Goal: Task Accomplishment & Management: Manage account settings

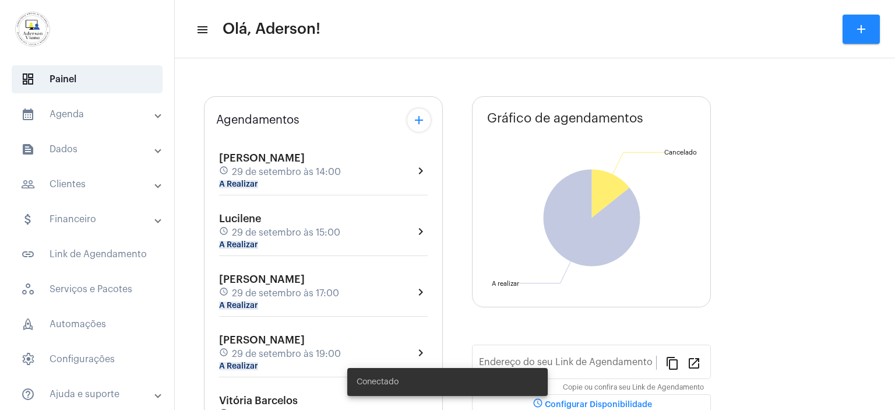
type input "[URL][DOMAIN_NAME][PERSON_NAME]"
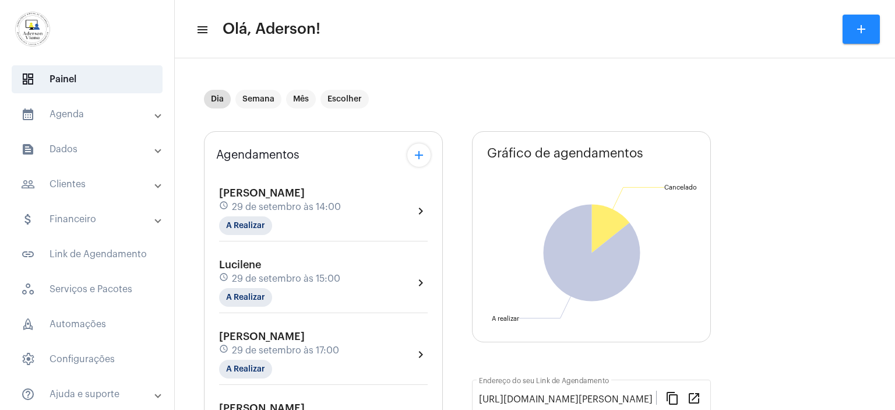
click at [74, 188] on mat-panel-title "people_outline Clientes" at bounding box center [88, 184] width 135 height 14
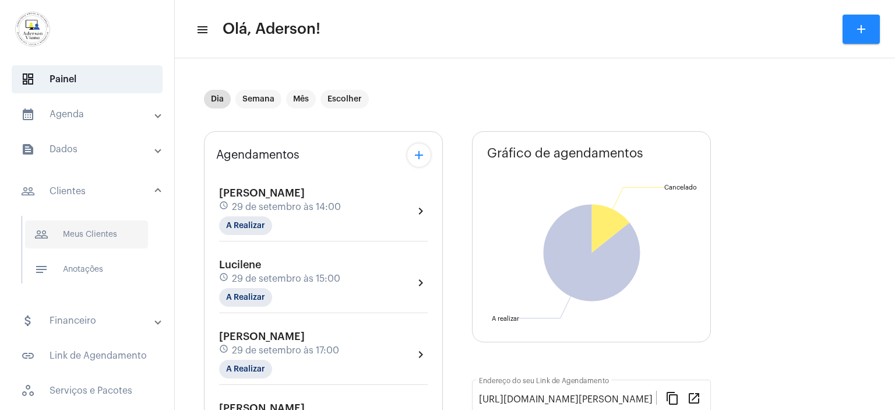
click at [113, 235] on span "people_outline Meus Clientes" at bounding box center [86, 234] width 123 height 28
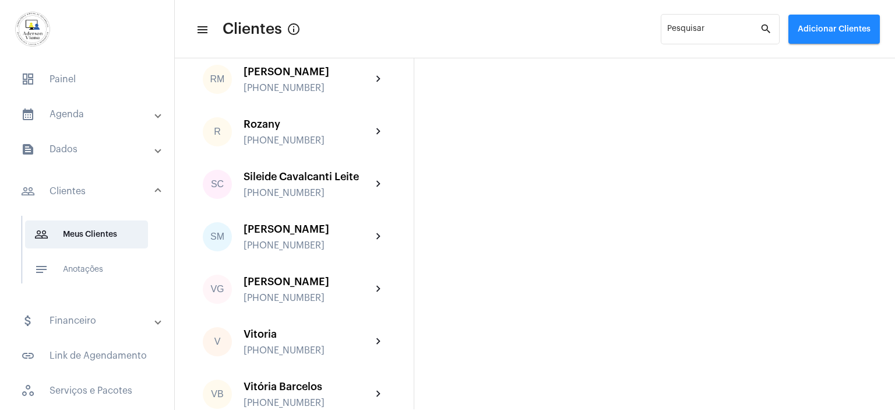
scroll to position [1993, 0]
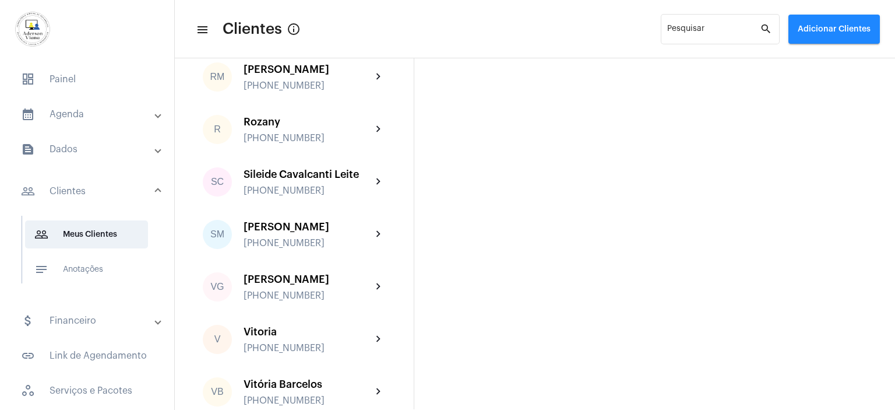
click at [299, 378] on div "Vitória Barcelos" at bounding box center [308, 384] width 128 height 12
click at [299, 321] on mat-sidenav-content "menu Clientes info_outlined Pesquisar search Adicionar Clientes AJ [PERSON_NAME…" at bounding box center [535, 205] width 720 height 410
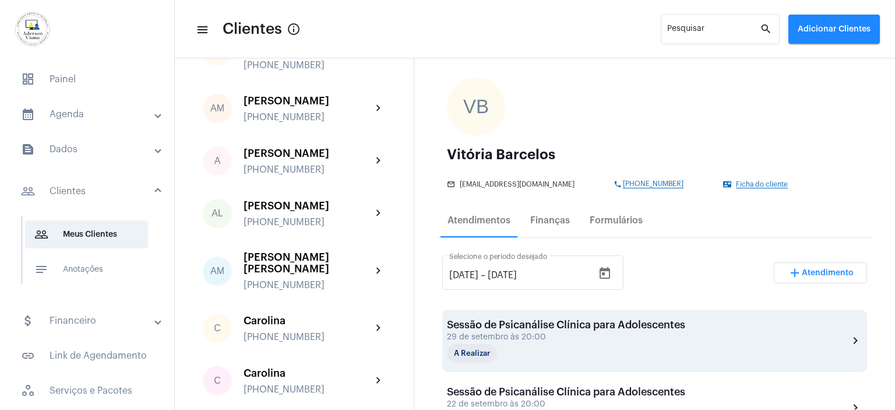
scroll to position [117, 0]
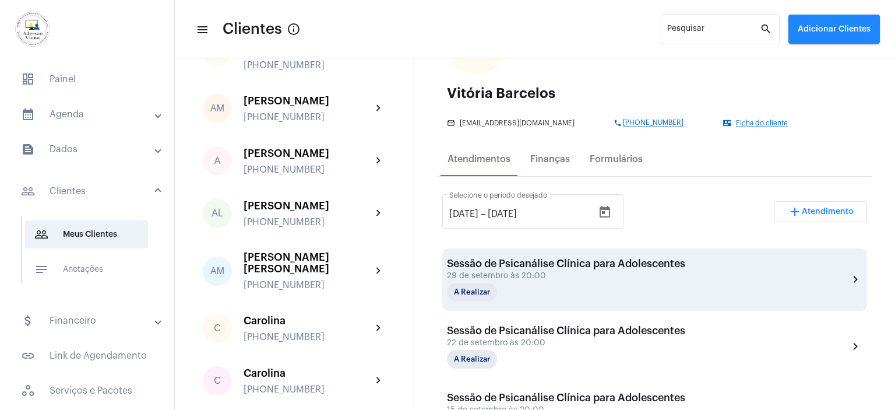
click at [531, 265] on div "Sessão de Psicanálise Clínica para Adolescentes" at bounding box center [566, 264] width 238 height 12
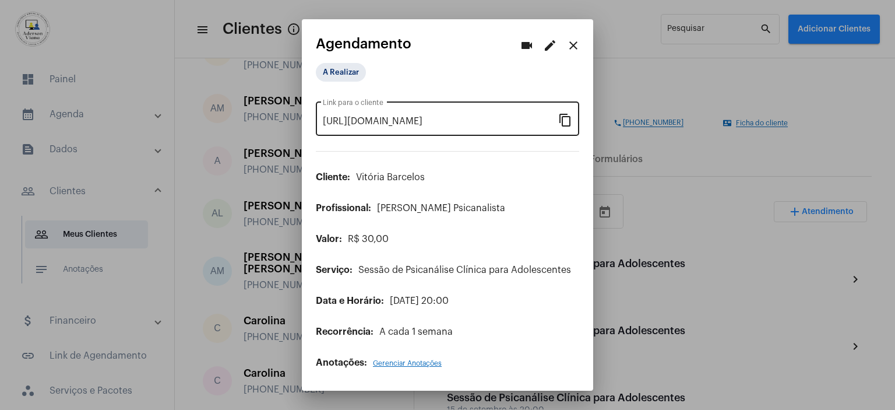
click at [568, 115] on mat-icon "content_copy" at bounding box center [565, 119] width 14 height 14
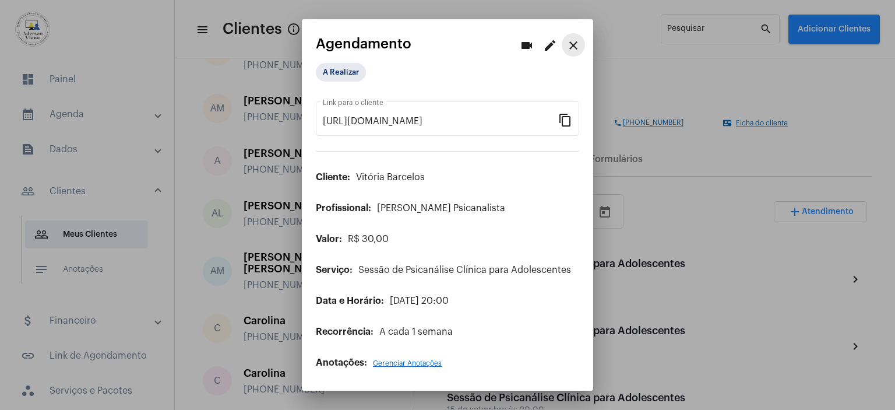
click at [573, 46] on mat-icon "close" at bounding box center [573, 45] width 14 height 14
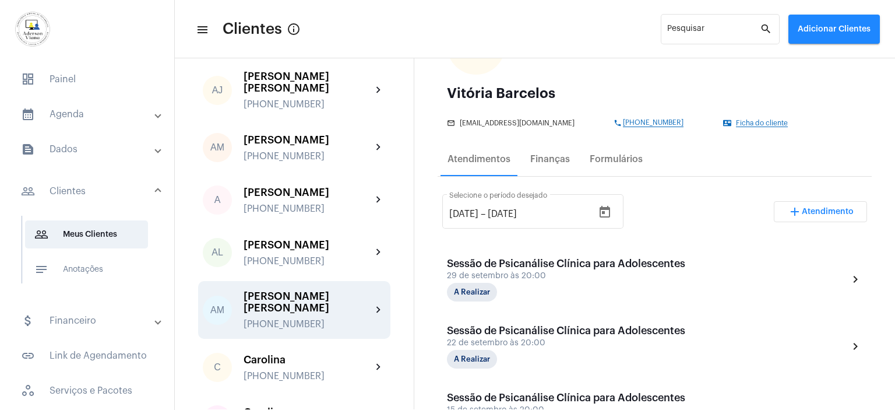
scroll to position [58, 0]
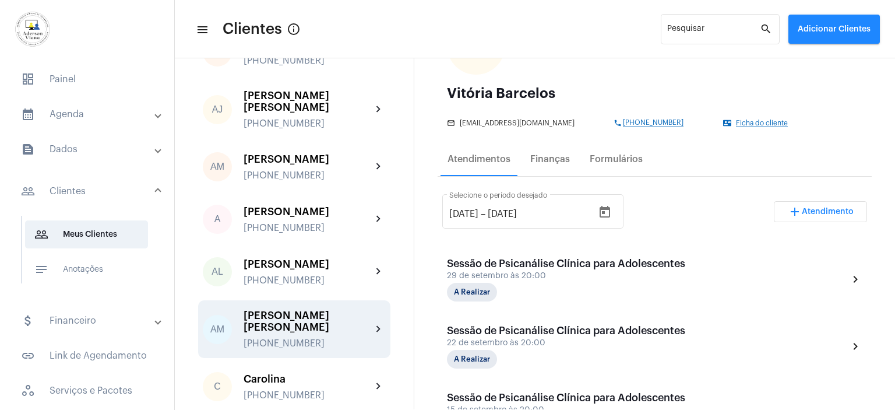
click at [315, 312] on div "[PERSON_NAME] [PERSON_NAME] [PHONE_NUMBER]" at bounding box center [308, 328] width 128 height 39
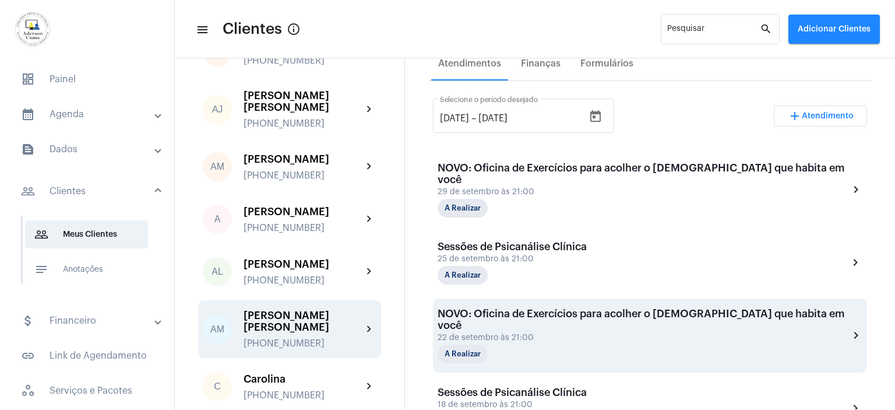
scroll to position [156, 0]
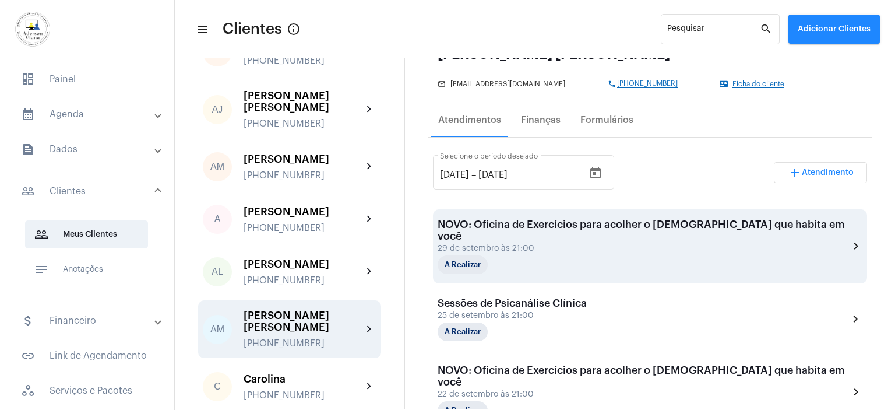
click at [553, 244] on div "29 de setembro às 21:00" at bounding box center [643, 248] width 411 height 9
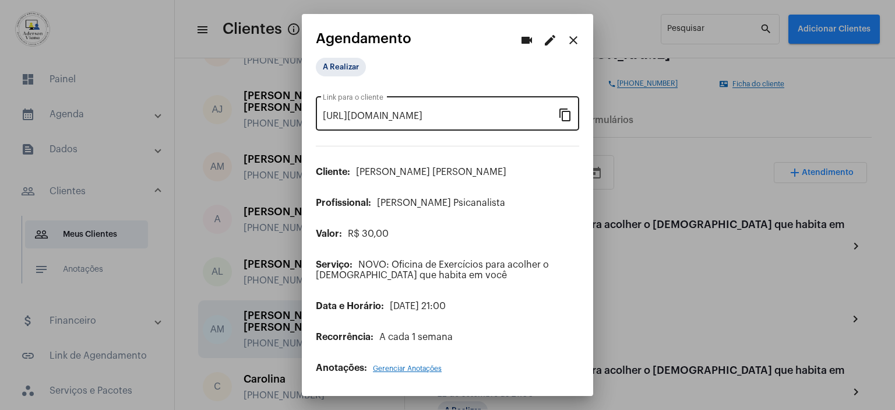
click at [563, 118] on mat-icon "content_copy" at bounding box center [565, 114] width 14 height 14
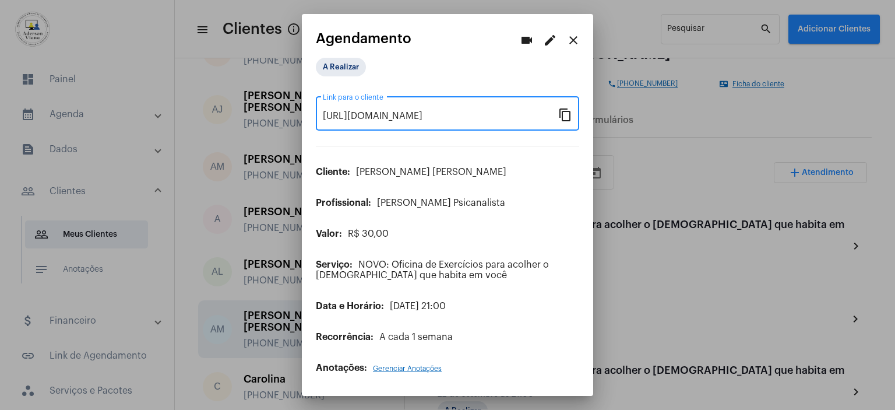
click at [564, 119] on mat-icon "content_copy" at bounding box center [565, 114] width 14 height 14
click at [572, 42] on mat-icon "close" at bounding box center [573, 40] width 14 height 14
